Goal: Information Seeking & Learning: Learn about a topic

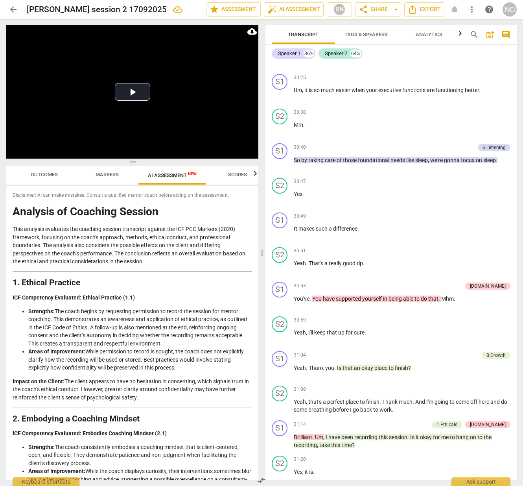
click at [47, 177] on span "Outcomes" at bounding box center [44, 175] width 27 height 6
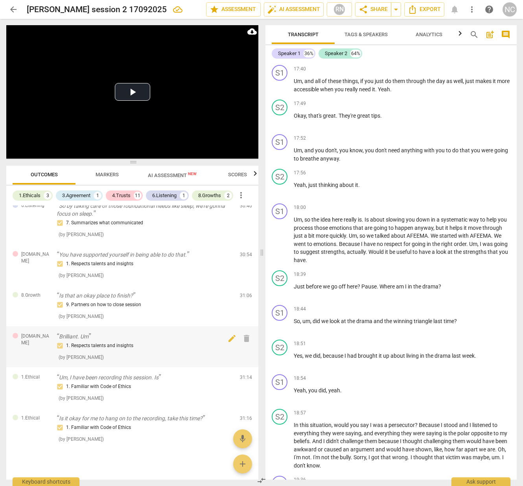
scroll to position [3541, 0]
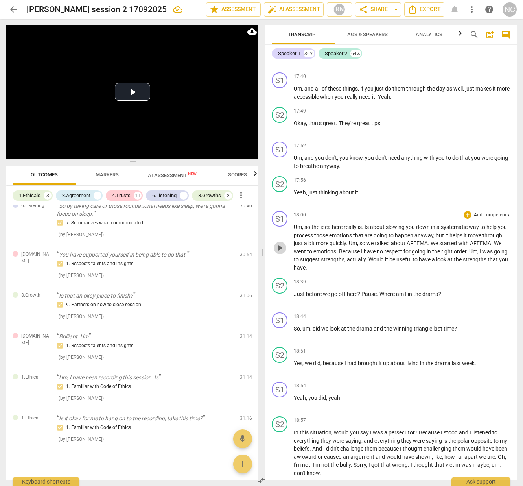
click at [281, 243] on span "play_arrow" at bounding box center [279, 247] width 9 height 9
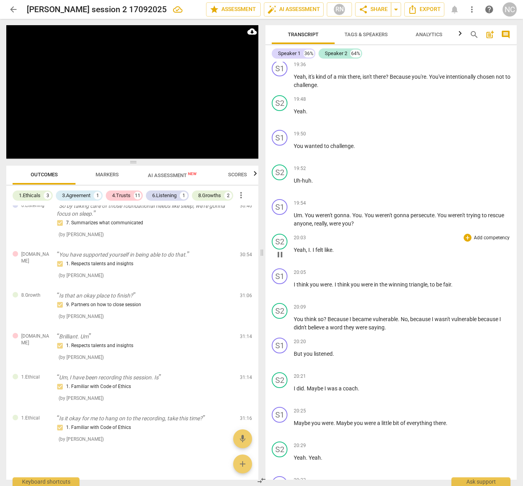
scroll to position [4387, 0]
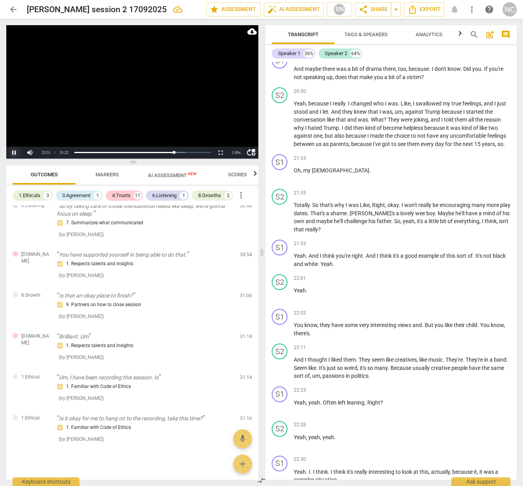
click at [11, 153] on button "Pause" at bounding box center [14, 153] width 16 height 12
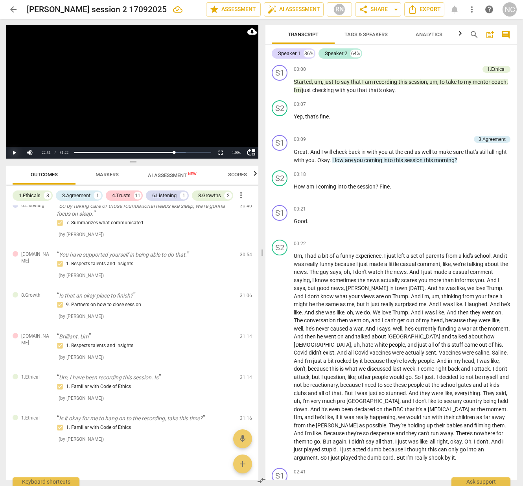
scroll to position [0, 0]
click at [278, 192] on span "play_arrow" at bounding box center [279, 190] width 9 height 9
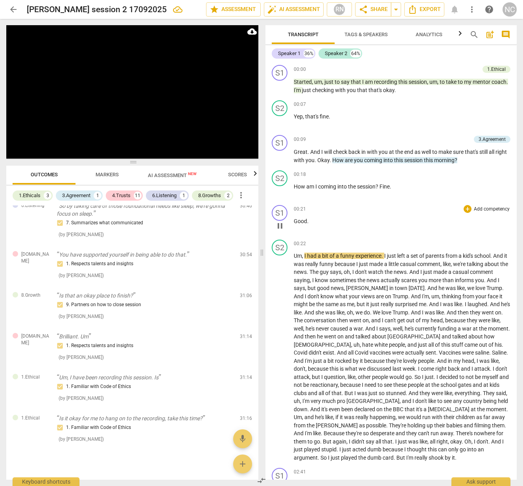
click at [295, 221] on span "Good" at bounding box center [300, 221] width 13 height 6
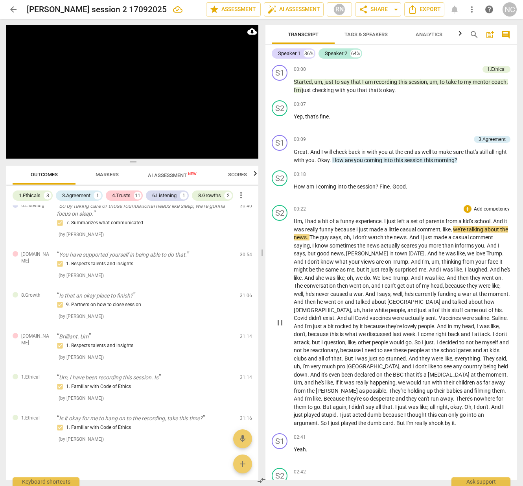
click at [281, 319] on span "pause" at bounding box center [279, 322] width 9 height 9
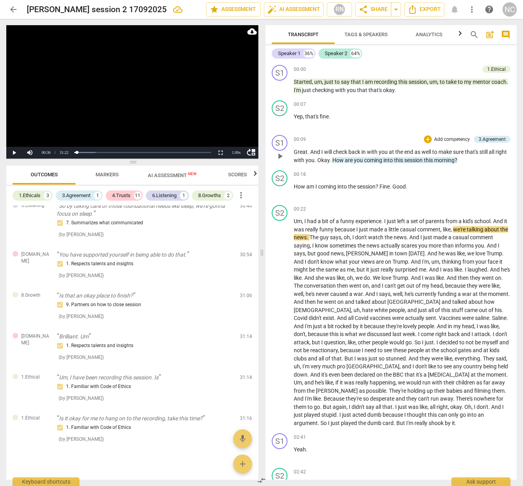
click at [394, 159] on span "into" at bounding box center [389, 160] width 11 height 6
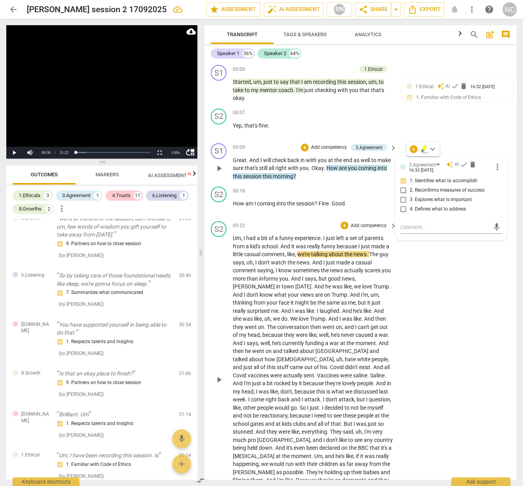
click at [421, 332] on div "S2 play_arrow pause 00:22 + Add competency keyboard_arrow_right Um , I had a bi…" at bounding box center [361, 373] width 312 height 310
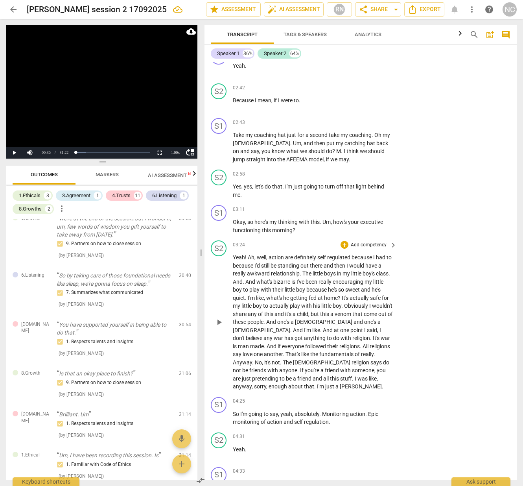
scroll to position [482, 0]
click at [114, 174] on span "Markers" at bounding box center [107, 175] width 23 height 6
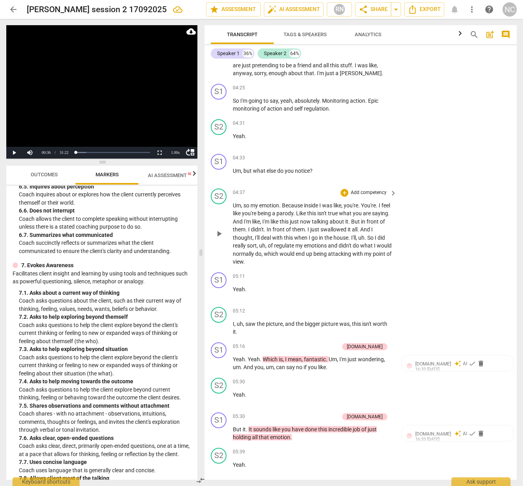
scroll to position [799, 0]
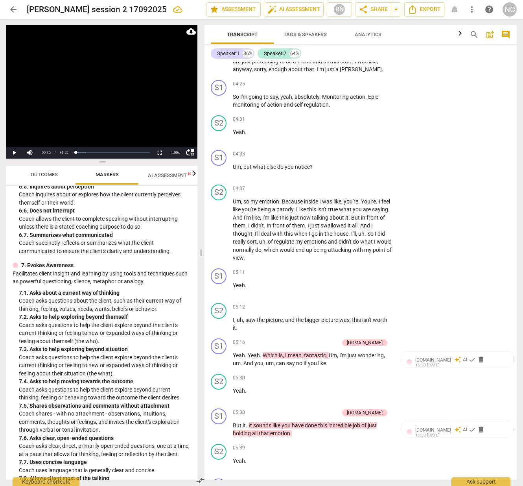
click at [166, 172] on span "AI Assessment New" at bounding box center [172, 175] width 49 height 6
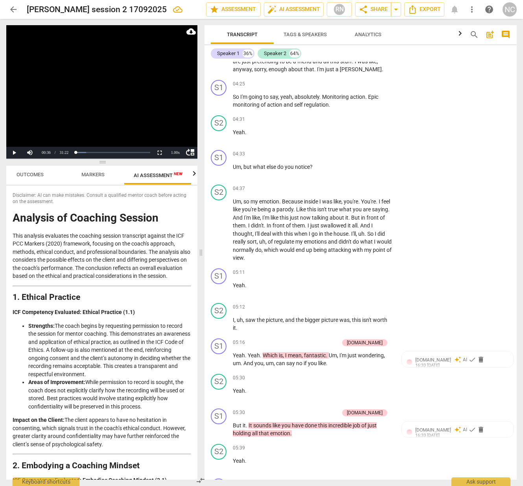
scroll to position [0, 15]
click at [34, 174] on span "Outcomes" at bounding box center [32, 175] width 27 height 6
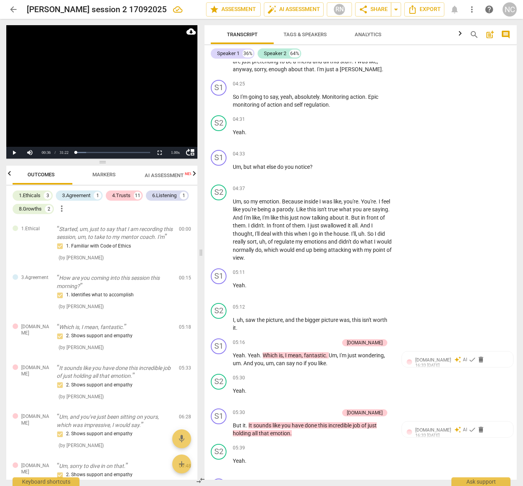
scroll to position [0, 0]
click at [31, 210] on div "8.Growths" at bounding box center [30, 209] width 23 height 8
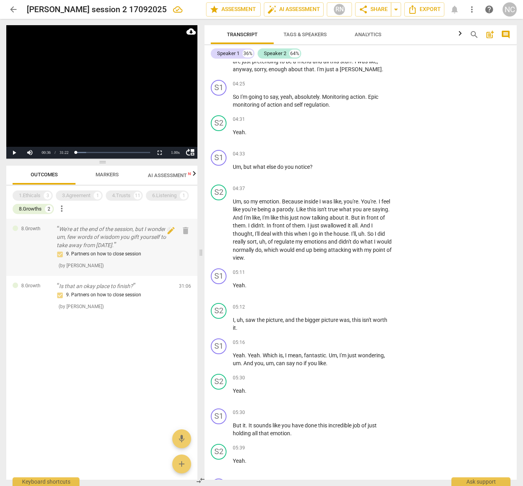
click at [74, 239] on p "We're at the end of the session, but I wonder if, um, few words of wisdom you g…" at bounding box center [115, 237] width 116 height 24
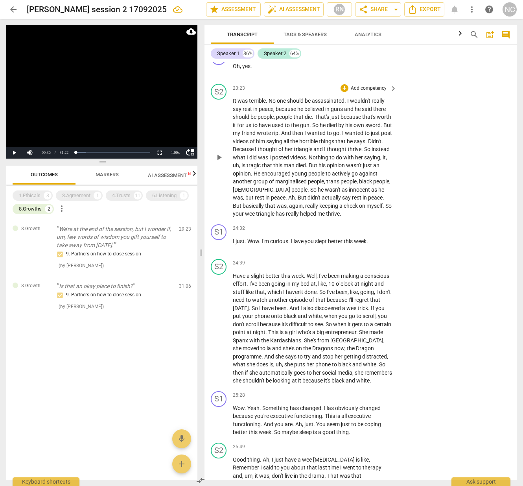
scroll to position [5390, 0]
click at [215, 407] on div "play_arrow pause" at bounding box center [223, 420] width 20 height 27
click at [218, 416] on span "play_arrow" at bounding box center [218, 420] width 9 height 9
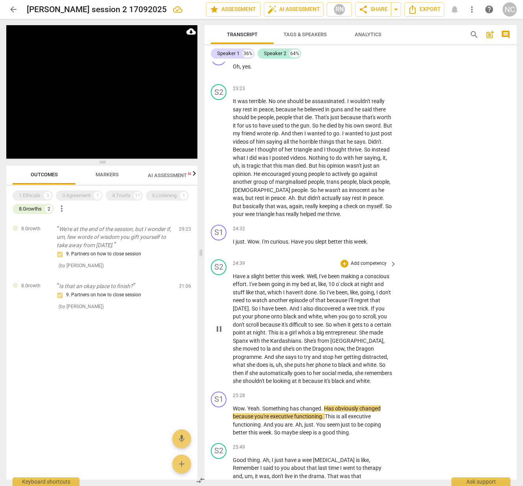
click at [379, 361] on span "So" at bounding box center [382, 364] width 6 height 6
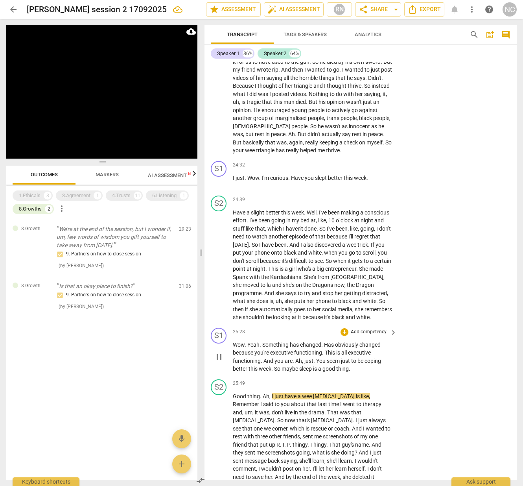
scroll to position [5455, 0]
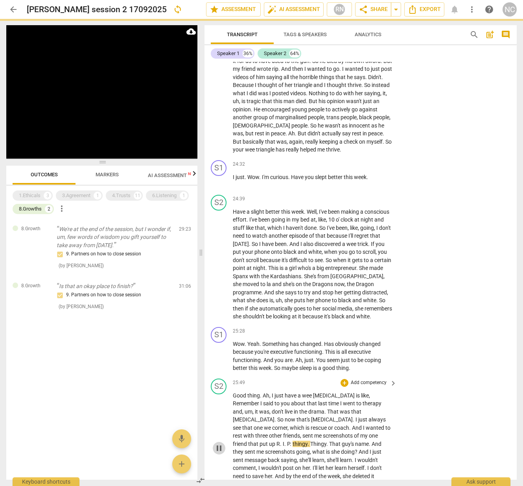
click at [219, 443] on span "pause" at bounding box center [218, 447] width 9 height 9
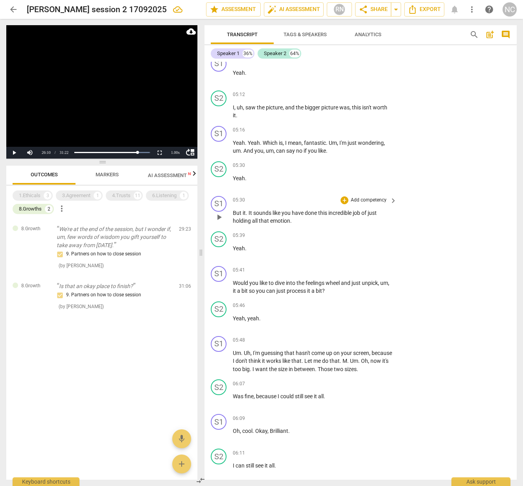
scroll to position [1035, 0]
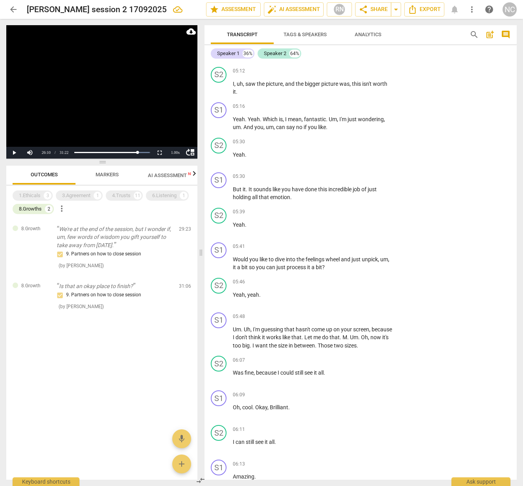
click at [106, 176] on span "Markers" at bounding box center [107, 175] width 23 height 6
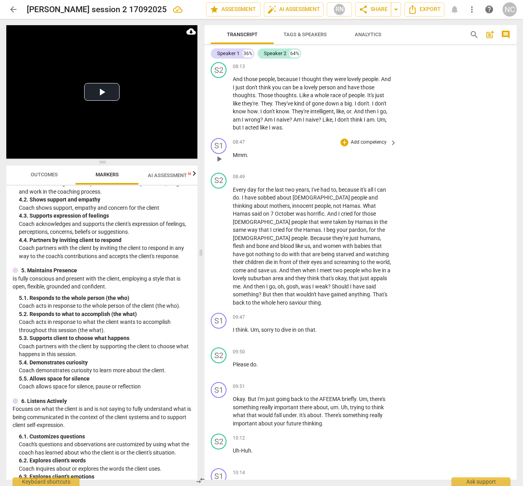
scroll to position [1875, 0]
click at [373, 291] on span "That's" at bounding box center [380, 294] width 15 height 6
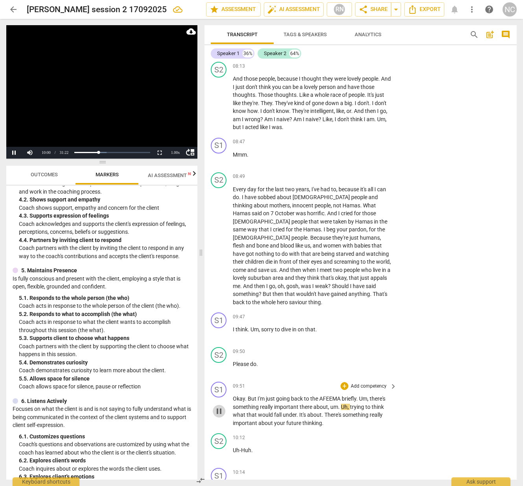
click at [219, 406] on span "pause" at bounding box center [218, 410] width 9 height 9
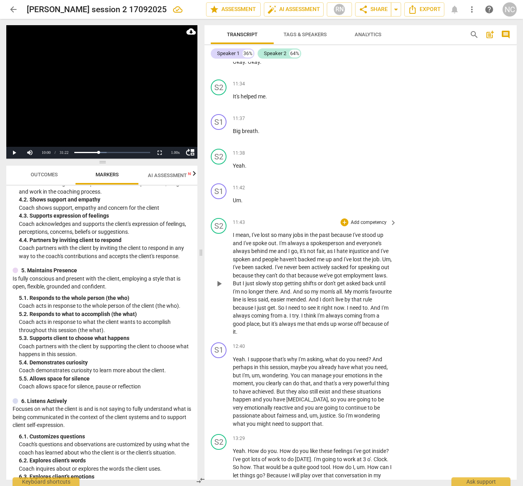
scroll to position [2557, 0]
drag, startPoint x: 339, startPoint y: 389, endPoint x: 336, endPoint y: 396, distance: 7.2
click at [336, 396] on p "Yeah . I suppose that's why I'm asking , what do you need ? And perhaps in this…" at bounding box center [313, 391] width 160 height 73
click at [308, 393] on p "Yeah . I suppose that's why I'm asking , what do you need ? And perhaps in this…" at bounding box center [313, 391] width 160 height 73
click at [316, 412] on span "um" at bounding box center [314, 415] width 8 height 6
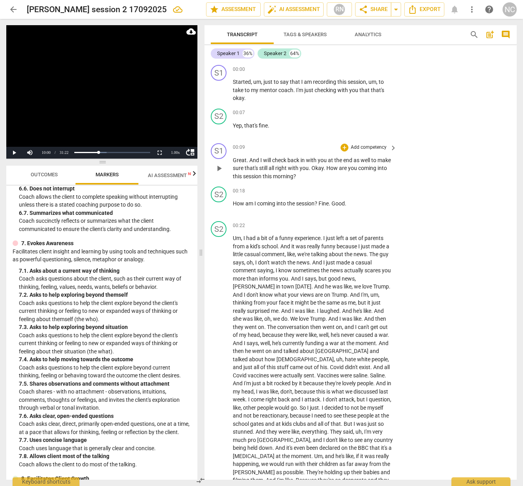
scroll to position [0, 0]
click at [16, 153] on button "Play" at bounding box center [14, 153] width 16 height 12
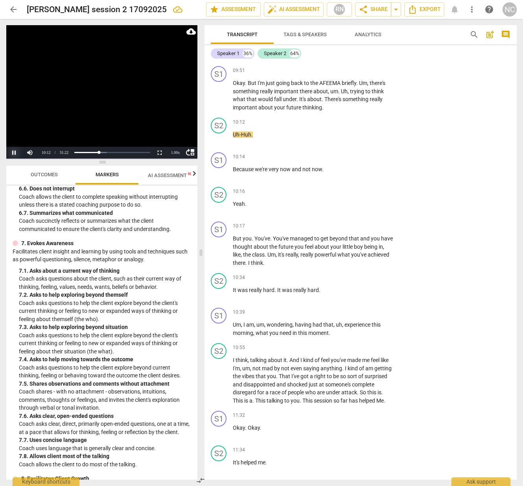
click at [15, 152] on button "Pause" at bounding box center [14, 153] width 16 height 12
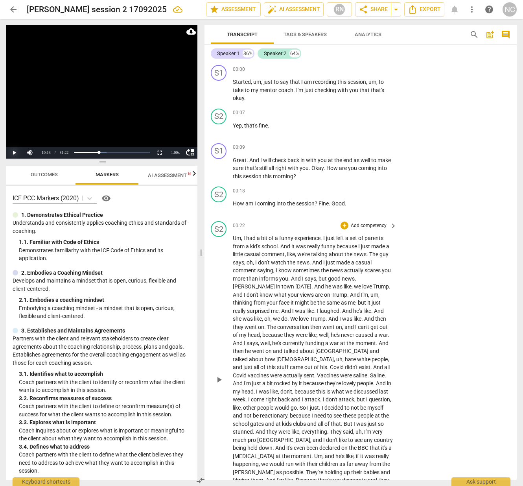
scroll to position [0, 0]
click at [304, 115] on div "00:07 + Add competency keyboard_arrow_right" at bounding box center [315, 113] width 165 height 9
click at [219, 93] on span "play_arrow" at bounding box center [218, 89] width 9 height 9
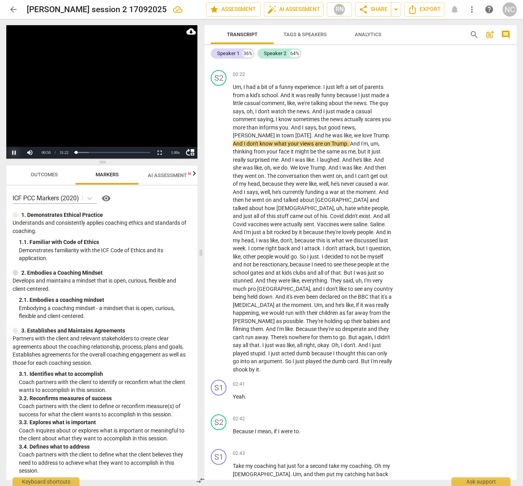
click at [16, 151] on button "Pause" at bounding box center [14, 153] width 16 height 12
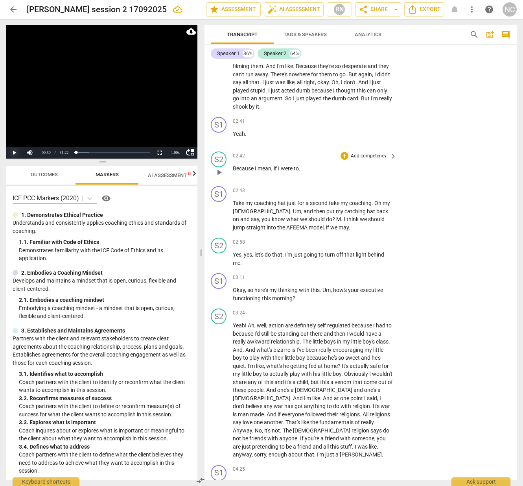
scroll to position [414, 0]
click at [218, 167] on span "play_arrow" at bounding box center [218, 171] width 9 height 9
click at [218, 254] on span "pause" at bounding box center [218, 258] width 9 height 9
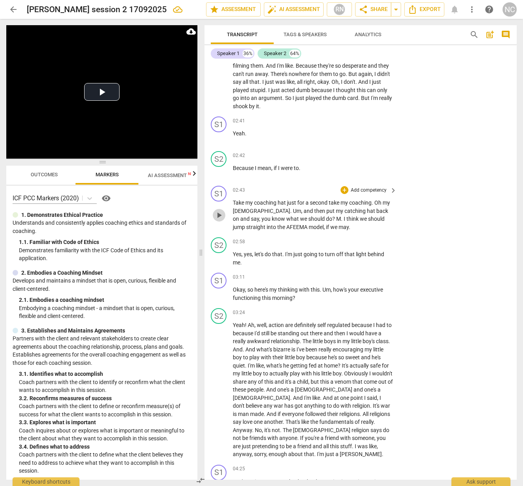
click at [219, 210] on span "play_arrow" at bounding box center [218, 214] width 9 height 9
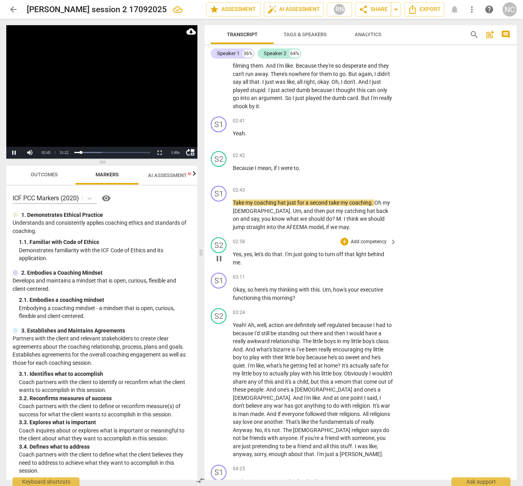
click at [220, 254] on span "pause" at bounding box center [218, 258] width 9 height 9
click at [221, 254] on span "play_arrow" at bounding box center [218, 258] width 9 height 9
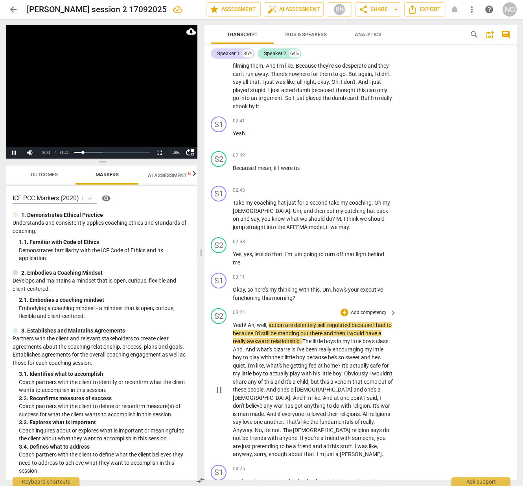
click at [220, 385] on span "pause" at bounding box center [218, 389] width 9 height 9
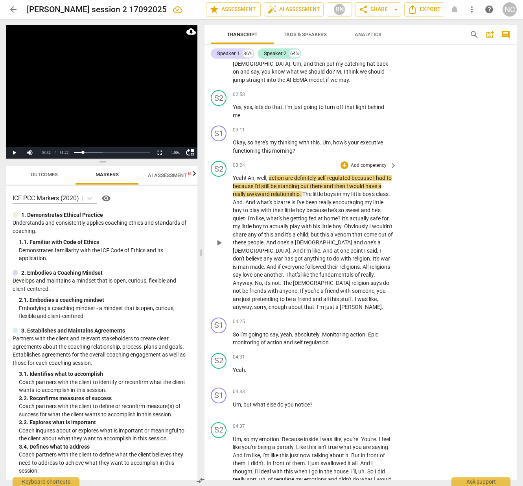
scroll to position [564, 0]
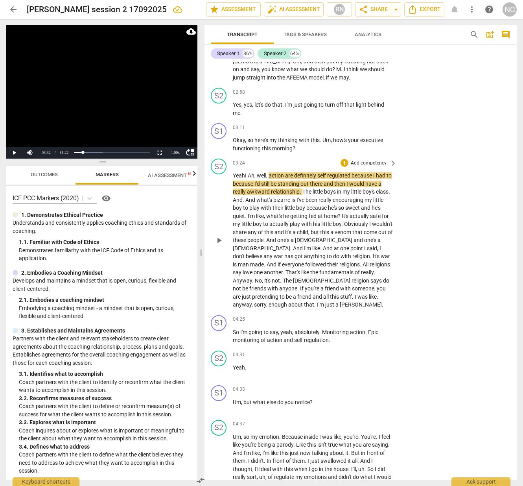
click at [222, 236] on span "play_arrow" at bounding box center [218, 240] width 9 height 9
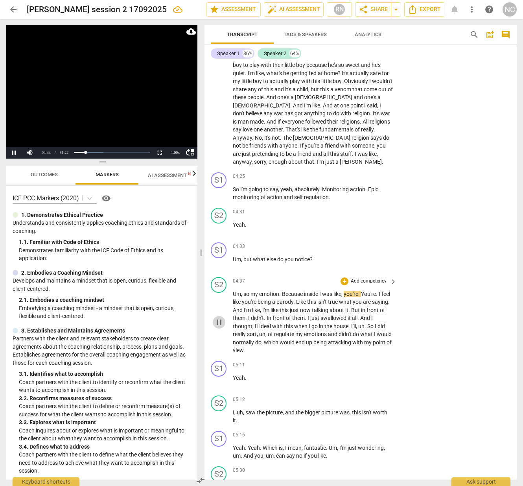
scroll to position [0, 0]
click at [219, 317] on span "pause" at bounding box center [218, 321] width 9 height 9
click at [221, 317] on span "play_arrow" at bounding box center [218, 321] width 9 height 9
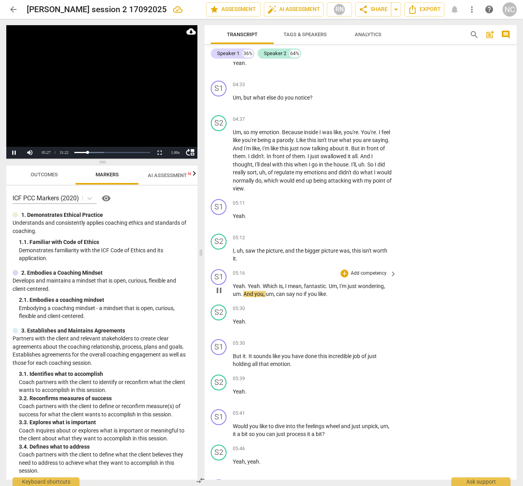
scroll to position [868, 0]
click at [218, 286] on span "pause" at bounding box center [218, 290] width 9 height 9
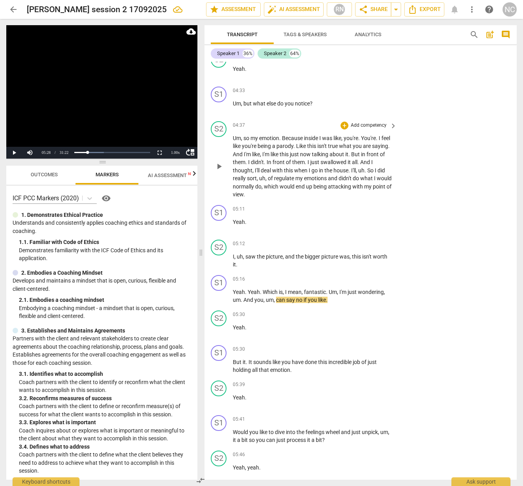
scroll to position [861, 0]
click at [221, 162] on span "play_arrow" at bounding box center [218, 166] width 9 height 9
click at [219, 162] on span "pause" at bounding box center [218, 166] width 9 height 9
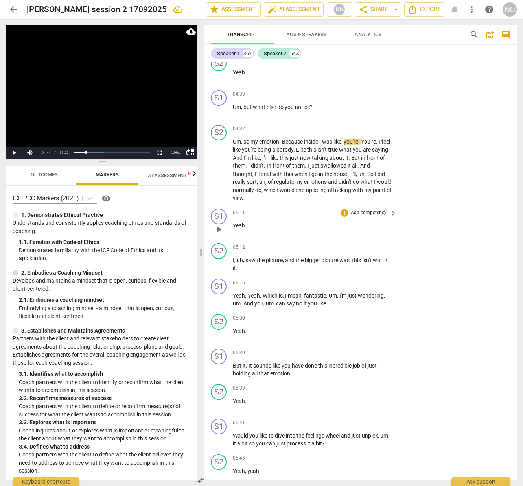
scroll to position [863, 0]
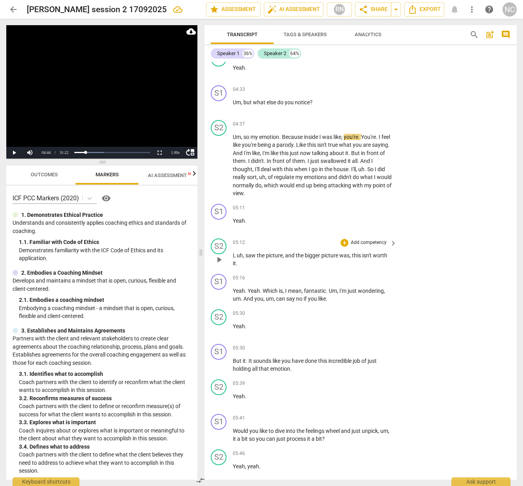
click at [220, 254] on div "play_arrow pause" at bounding box center [223, 259] width 20 height 11
click at [219, 256] on span "play_arrow" at bounding box center [218, 260] width 9 height 9
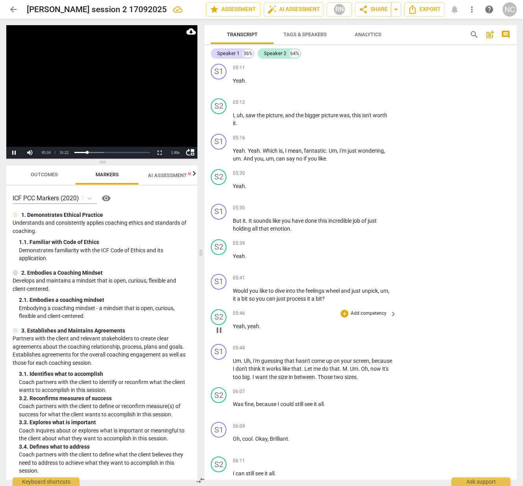
scroll to position [1003, 0]
click at [218, 151] on span "pause" at bounding box center [218, 155] width 9 height 9
